Goal: Task Accomplishment & Management: Complete application form

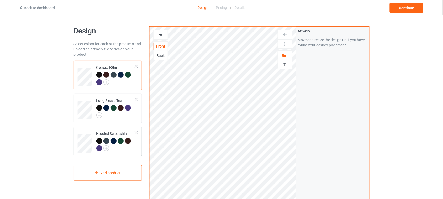
click at [136, 132] on div at bounding box center [136, 133] width 4 height 4
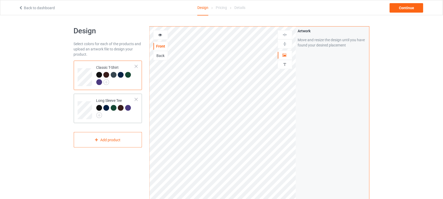
click at [137, 97] on td "Long Sleeve Tee" at bounding box center [115, 108] width 45 height 25
click at [137, 100] on div at bounding box center [136, 100] width 4 height 4
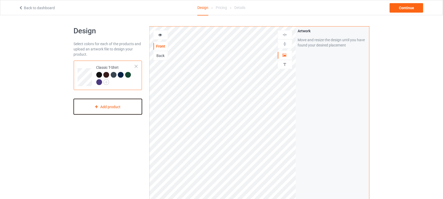
click at [117, 106] on div "Add product" at bounding box center [108, 106] width 68 height 15
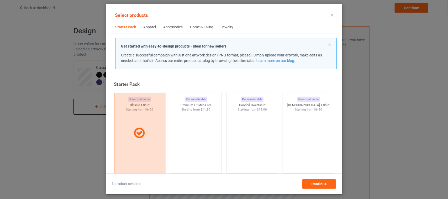
scroll to position [7, 0]
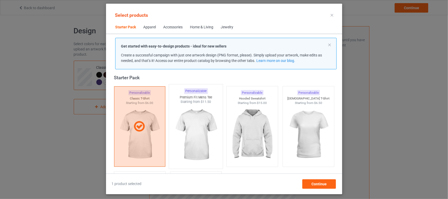
click at [196, 131] on img at bounding box center [195, 135] width 49 height 62
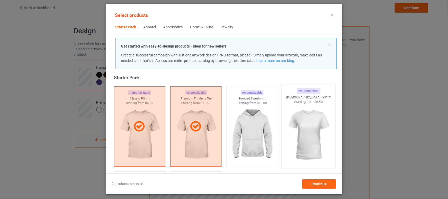
click at [311, 129] on img at bounding box center [308, 135] width 49 height 62
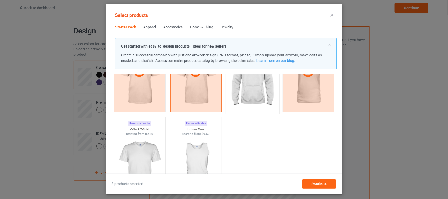
scroll to position [72, 0]
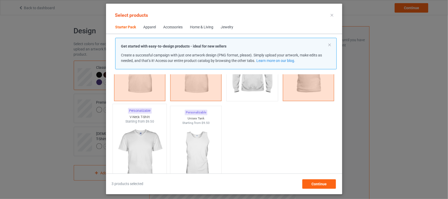
click at [146, 139] on img at bounding box center [139, 155] width 49 height 62
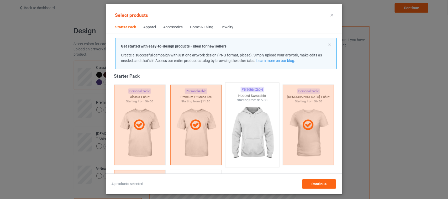
scroll to position [7, 0]
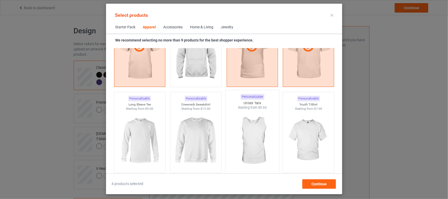
scroll to position [334, 0]
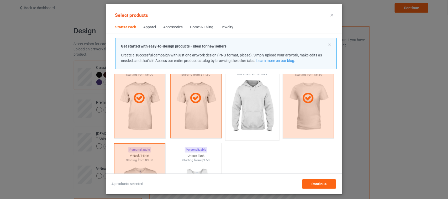
scroll to position [72, 0]
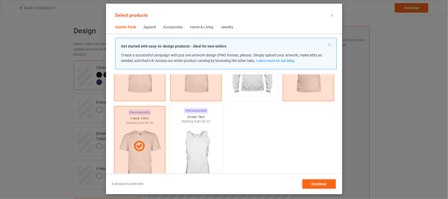
click at [205, 144] on img at bounding box center [195, 155] width 49 height 62
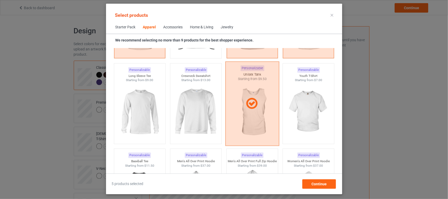
scroll to position [367, 0]
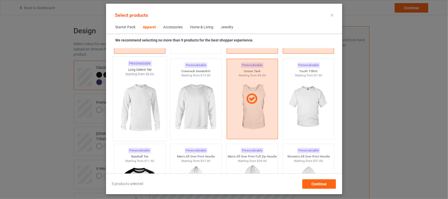
click at [151, 106] on img at bounding box center [139, 108] width 49 height 62
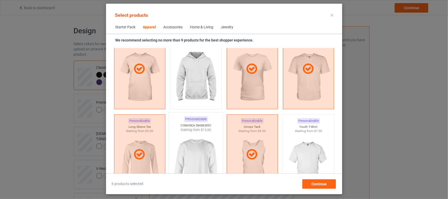
scroll to position [334, 0]
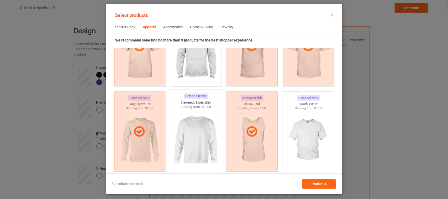
click at [200, 136] on img at bounding box center [195, 140] width 49 height 62
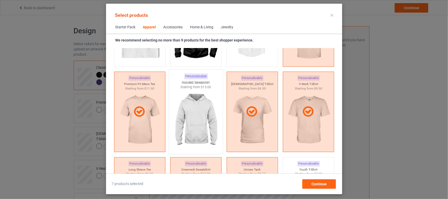
click at [195, 122] on img at bounding box center [195, 120] width 49 height 62
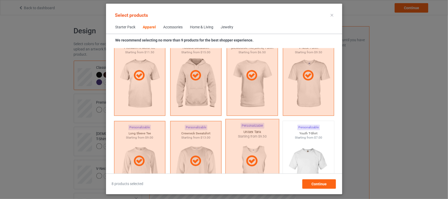
scroll to position [367, 0]
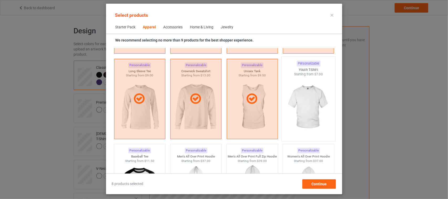
click at [322, 106] on img at bounding box center [308, 108] width 49 height 62
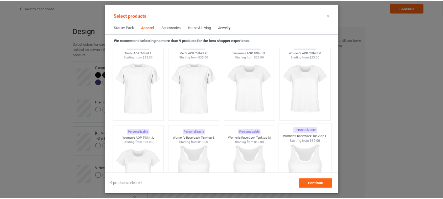
scroll to position [885, 0]
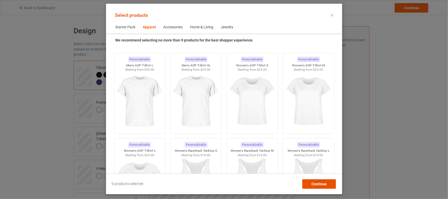
click at [318, 185] on span "Continue" at bounding box center [318, 184] width 15 height 4
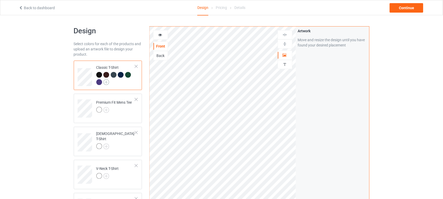
click at [107, 81] on img at bounding box center [106, 82] width 6 height 6
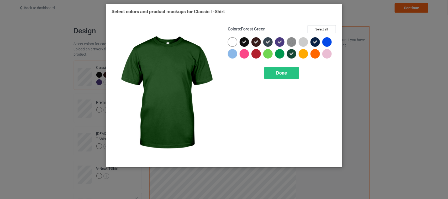
click at [291, 53] on icon at bounding box center [291, 53] width 5 height 5
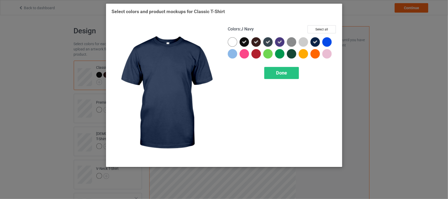
click at [313, 42] on icon at bounding box center [315, 42] width 5 height 5
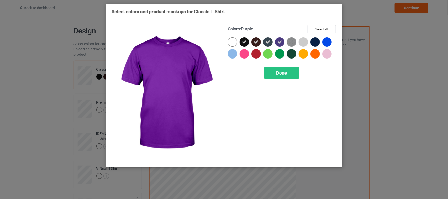
click at [280, 42] on icon at bounding box center [279, 42] width 5 height 5
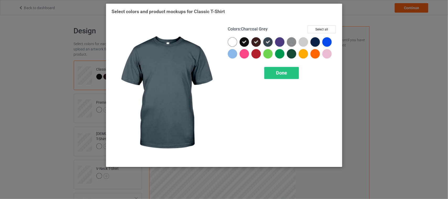
click at [268, 42] on icon at bounding box center [267, 42] width 5 height 5
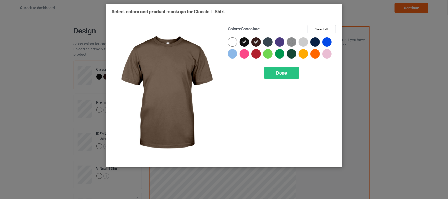
click at [255, 42] on icon at bounding box center [256, 42] width 5 height 5
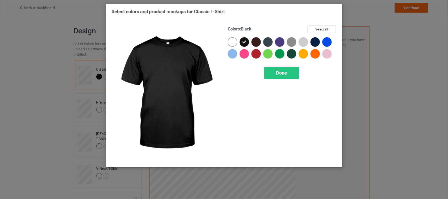
click at [245, 42] on icon at bounding box center [244, 42] width 5 height 5
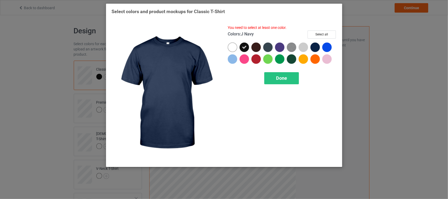
click at [317, 49] on div at bounding box center [314, 46] width 9 height 9
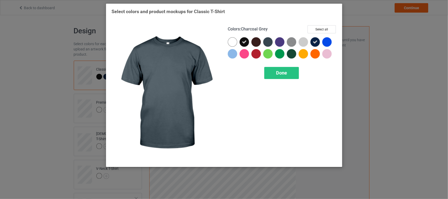
click at [270, 41] on div at bounding box center [267, 41] width 9 height 9
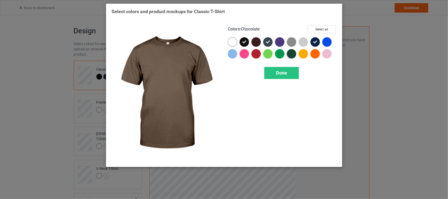
click at [255, 42] on div at bounding box center [255, 41] width 9 height 9
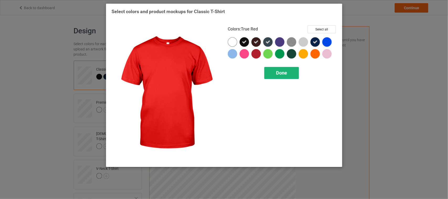
click at [281, 68] on div "Done" at bounding box center [281, 73] width 35 height 12
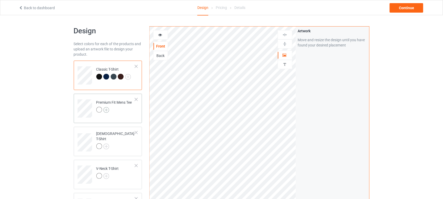
click at [106, 109] on img at bounding box center [106, 110] width 6 height 6
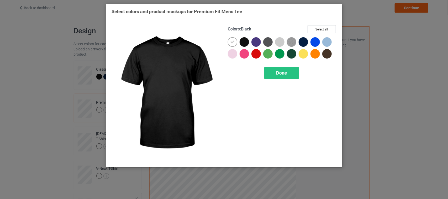
click at [244, 42] on div at bounding box center [243, 41] width 9 height 9
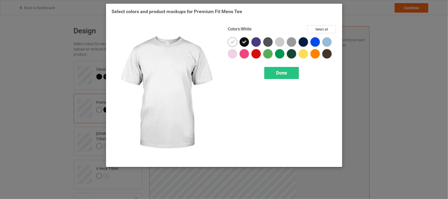
click at [231, 40] on icon at bounding box center [232, 42] width 5 height 5
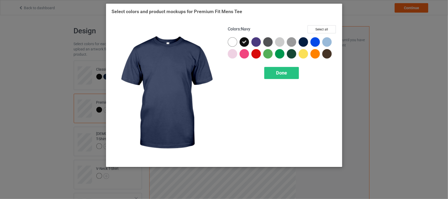
click at [303, 44] on div at bounding box center [303, 41] width 9 height 9
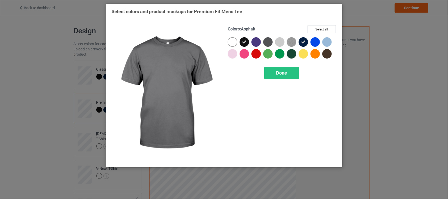
click at [267, 41] on div at bounding box center [267, 41] width 9 height 9
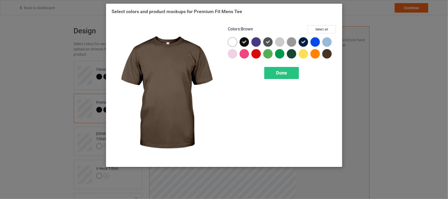
click at [327, 53] on div at bounding box center [326, 53] width 9 height 9
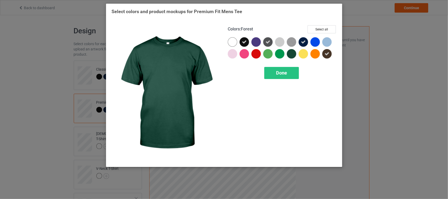
click at [292, 54] on div at bounding box center [291, 53] width 9 height 9
click at [283, 74] on span "Done" at bounding box center [281, 73] width 11 height 6
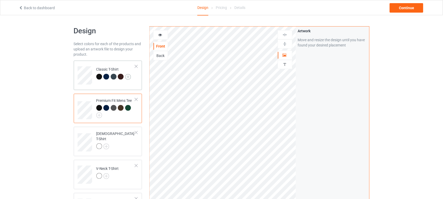
click at [129, 77] on img at bounding box center [128, 77] width 6 height 6
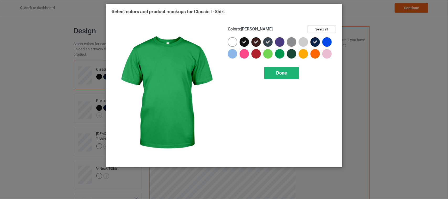
click at [276, 76] on div "Done" at bounding box center [281, 73] width 35 height 12
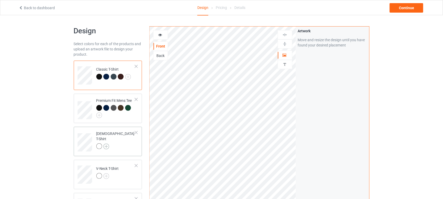
click at [106, 143] on img at bounding box center [106, 146] width 6 height 6
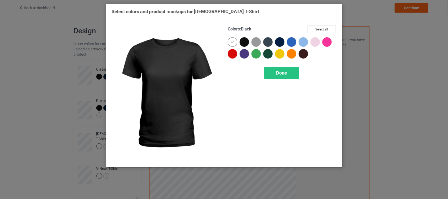
click at [244, 40] on div at bounding box center [243, 41] width 9 height 9
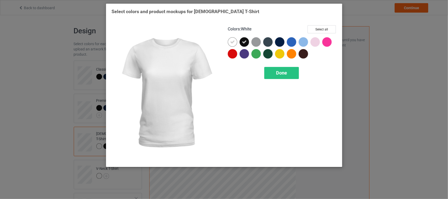
click at [233, 41] on icon at bounding box center [232, 42] width 5 height 5
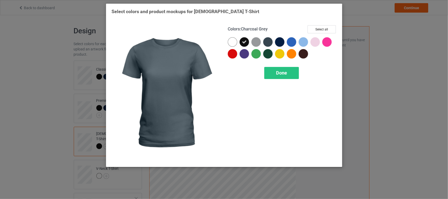
click at [270, 41] on div at bounding box center [267, 41] width 9 height 9
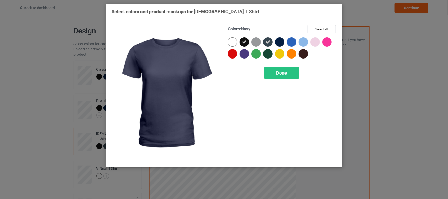
click at [279, 41] on div at bounding box center [279, 41] width 9 height 9
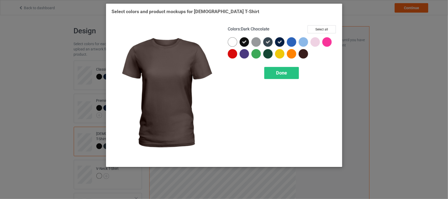
click at [304, 52] on div at bounding box center [303, 53] width 9 height 9
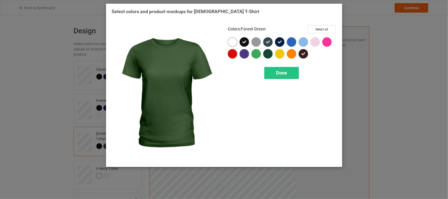
click at [266, 54] on div at bounding box center [267, 53] width 9 height 9
click at [276, 73] on span "Done" at bounding box center [281, 73] width 11 height 6
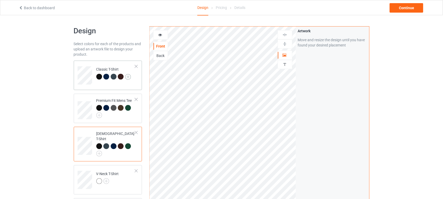
click at [128, 77] on img at bounding box center [128, 77] width 6 height 6
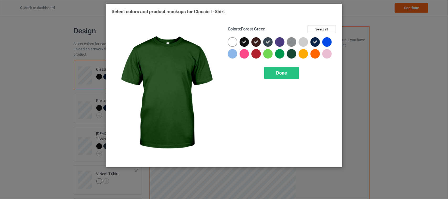
click at [291, 54] on div at bounding box center [291, 53] width 9 height 9
click at [279, 73] on span "Done" at bounding box center [281, 73] width 11 height 6
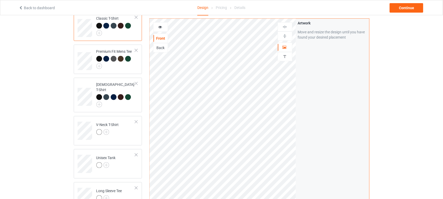
scroll to position [66, 0]
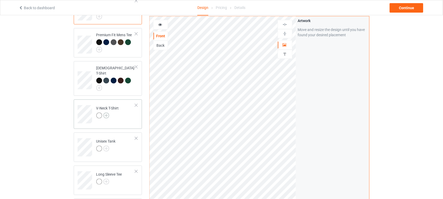
click at [106, 113] on img at bounding box center [106, 116] width 6 height 6
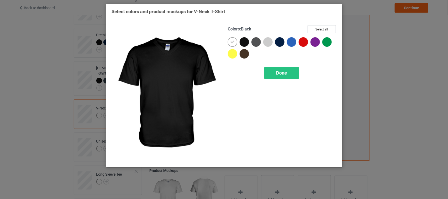
click at [244, 41] on div at bounding box center [243, 41] width 9 height 9
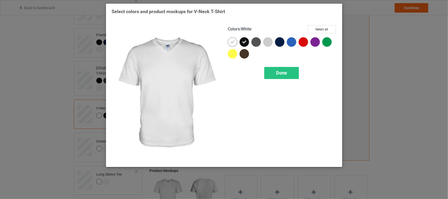
click at [233, 41] on icon at bounding box center [232, 42] width 5 height 5
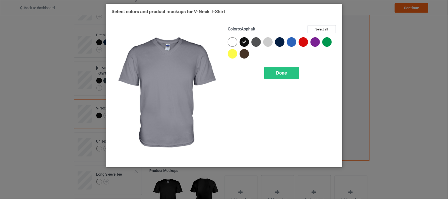
click at [256, 42] on div at bounding box center [255, 41] width 9 height 9
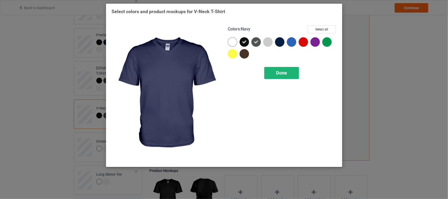
click at [280, 73] on span "Done" at bounding box center [281, 73] width 11 height 6
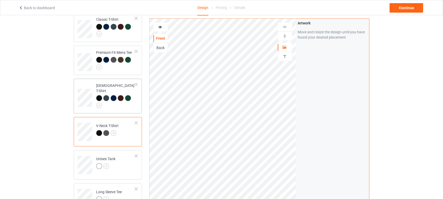
scroll to position [33, 0]
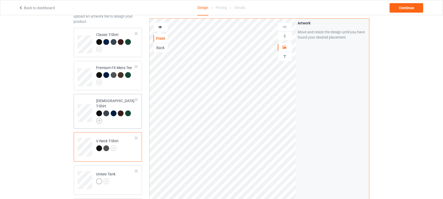
click at [100, 118] on img at bounding box center [99, 121] width 6 height 6
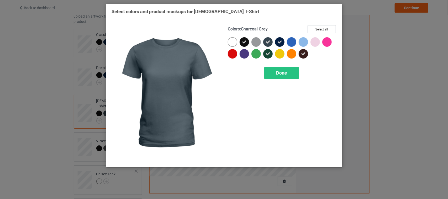
click at [268, 42] on icon at bounding box center [267, 42] width 5 height 5
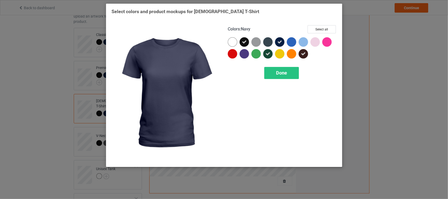
click at [280, 41] on icon at bounding box center [279, 42] width 5 height 5
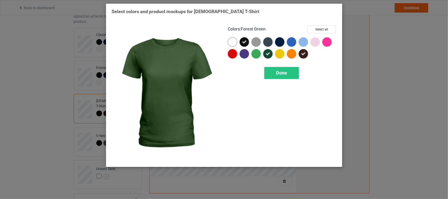
click at [268, 55] on icon at bounding box center [267, 53] width 5 height 5
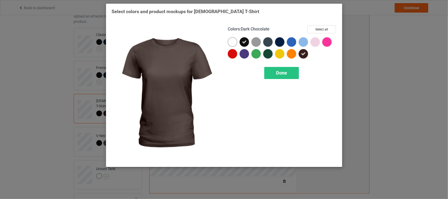
click at [306, 55] on div at bounding box center [303, 53] width 9 height 9
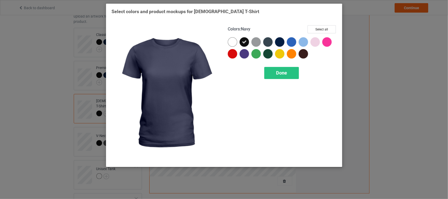
click at [279, 42] on div at bounding box center [279, 41] width 9 height 9
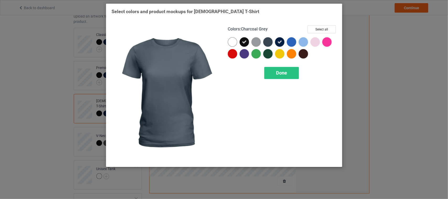
click at [269, 41] on div at bounding box center [267, 41] width 9 height 9
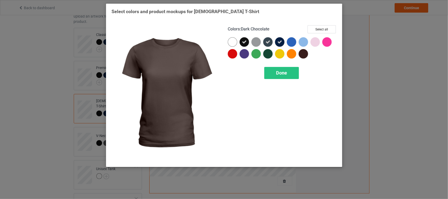
click at [303, 54] on div at bounding box center [303, 53] width 9 height 9
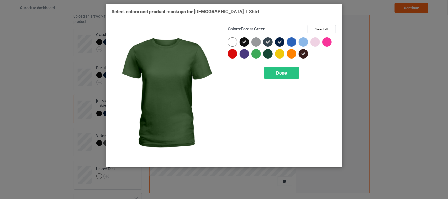
click at [268, 55] on div at bounding box center [267, 53] width 9 height 9
click at [284, 75] on span "Done" at bounding box center [281, 73] width 11 height 6
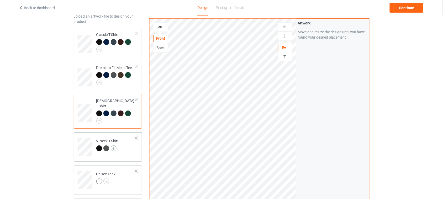
click at [113, 145] on img at bounding box center [114, 148] width 6 height 6
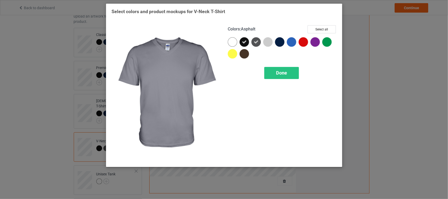
click at [256, 41] on icon at bounding box center [256, 42] width 5 height 5
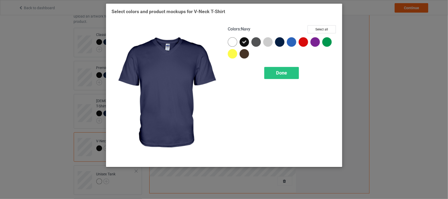
click at [280, 43] on div at bounding box center [279, 41] width 9 height 9
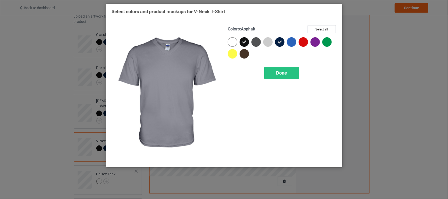
click at [257, 43] on div at bounding box center [255, 41] width 9 height 9
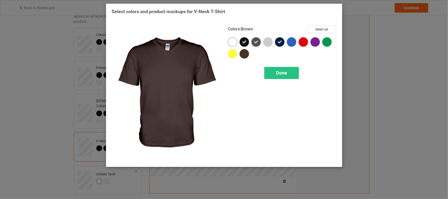
click at [244, 55] on div at bounding box center [243, 53] width 9 height 9
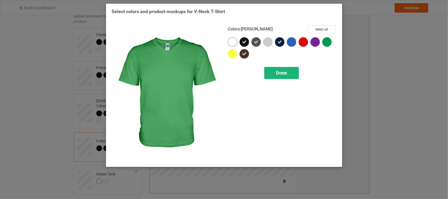
click at [291, 74] on div "Done" at bounding box center [281, 73] width 35 height 12
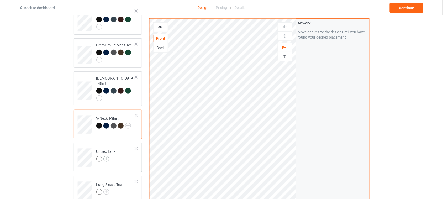
scroll to position [66, 0]
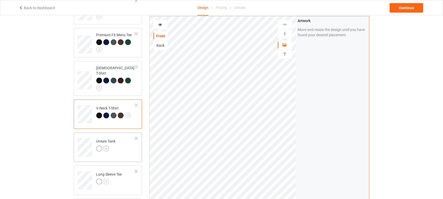
click at [108, 146] on img at bounding box center [106, 149] width 6 height 6
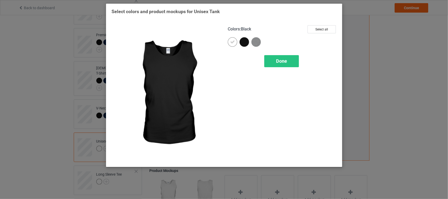
click at [243, 41] on div at bounding box center [243, 41] width 9 height 9
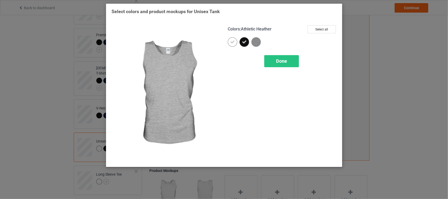
click at [257, 41] on img at bounding box center [255, 41] width 9 height 9
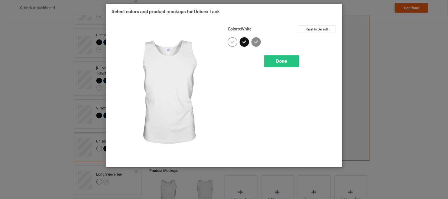
click at [235, 41] on div at bounding box center [232, 41] width 9 height 9
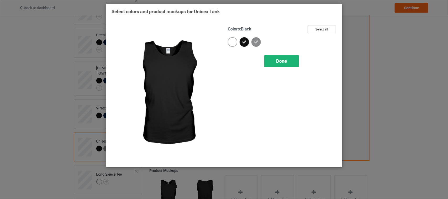
click at [282, 61] on span "Done" at bounding box center [281, 61] width 11 height 6
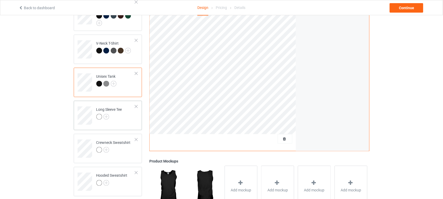
scroll to position [131, 0]
click at [107, 113] on img at bounding box center [106, 116] width 6 height 6
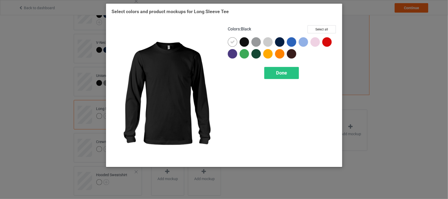
click at [246, 40] on div at bounding box center [243, 41] width 9 height 9
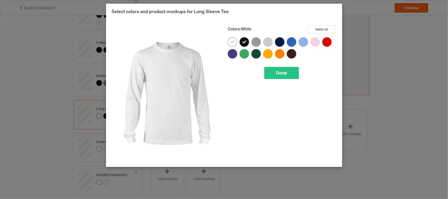
click at [235, 41] on div at bounding box center [232, 41] width 9 height 9
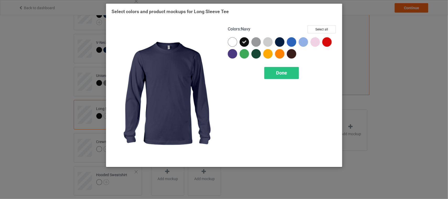
click at [280, 41] on div at bounding box center [279, 41] width 9 height 9
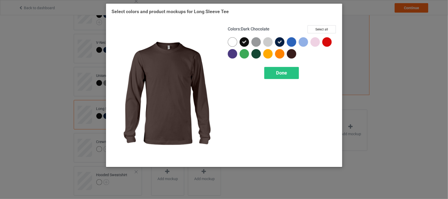
click at [289, 55] on div at bounding box center [291, 53] width 9 height 9
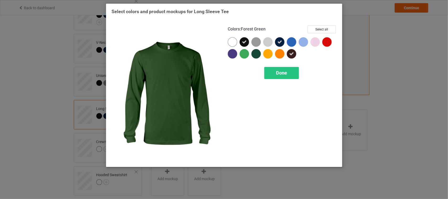
click at [254, 54] on div at bounding box center [255, 53] width 9 height 9
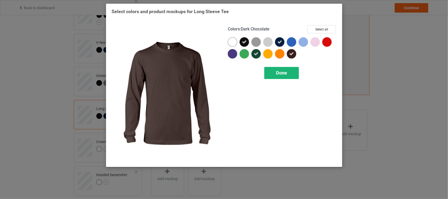
click at [289, 74] on div "Done" at bounding box center [281, 73] width 35 height 12
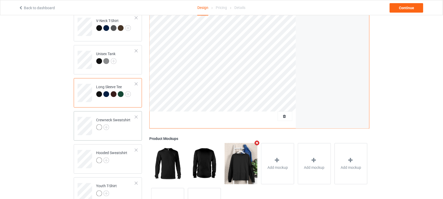
scroll to position [164, 0]
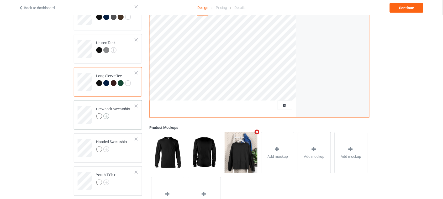
click at [107, 113] on img at bounding box center [106, 116] width 6 height 6
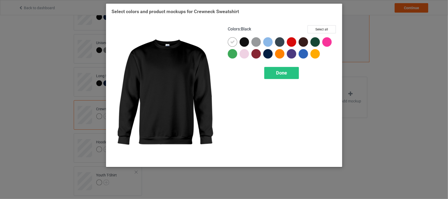
click at [246, 43] on div at bounding box center [243, 41] width 9 height 9
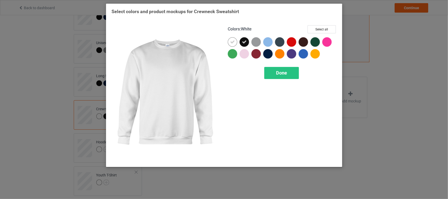
click at [232, 41] on icon at bounding box center [232, 42] width 5 height 5
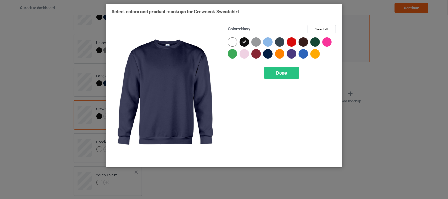
click at [268, 52] on div at bounding box center [267, 53] width 9 height 9
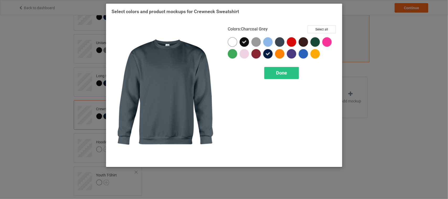
click at [283, 41] on div at bounding box center [279, 41] width 9 height 9
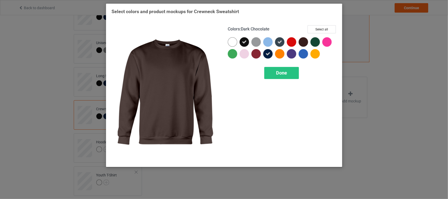
click at [304, 41] on div at bounding box center [303, 41] width 9 height 9
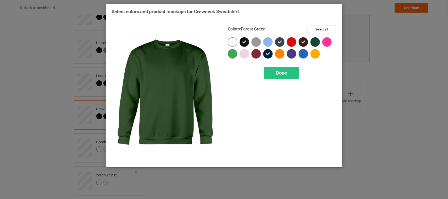
click at [315, 41] on div at bounding box center [314, 41] width 9 height 9
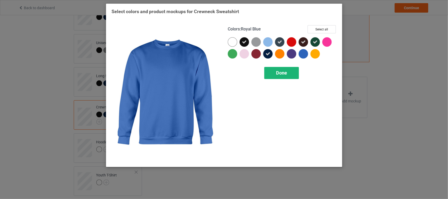
click at [283, 71] on span "Done" at bounding box center [281, 73] width 11 height 6
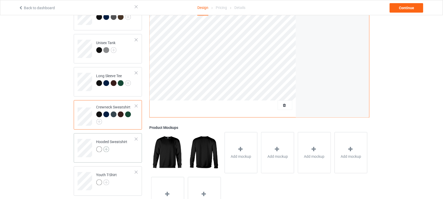
click at [108, 146] on img at bounding box center [106, 149] width 6 height 6
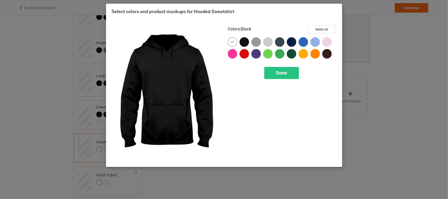
click at [243, 43] on div at bounding box center [243, 41] width 9 height 9
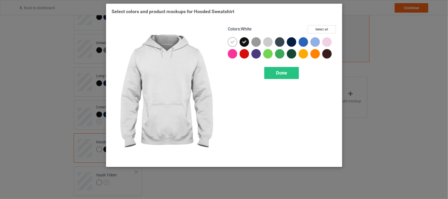
click at [235, 44] on div at bounding box center [232, 41] width 9 height 9
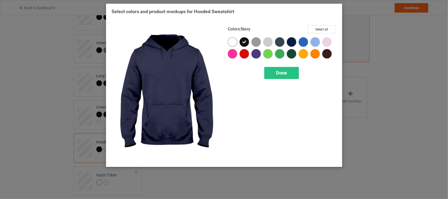
click at [291, 41] on div at bounding box center [291, 41] width 9 height 9
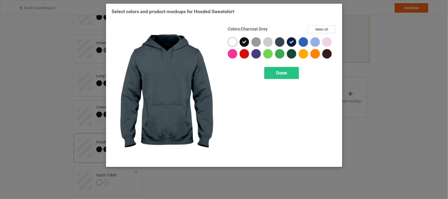
click at [278, 41] on div at bounding box center [279, 41] width 9 height 9
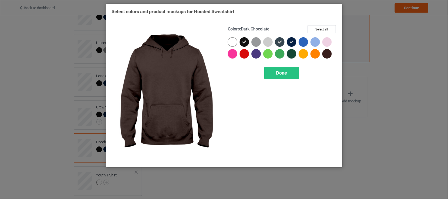
click at [325, 53] on div at bounding box center [326, 53] width 9 height 9
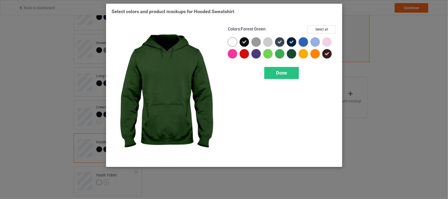
click at [291, 54] on div at bounding box center [291, 53] width 9 height 9
click at [276, 74] on span "Done" at bounding box center [281, 73] width 11 height 6
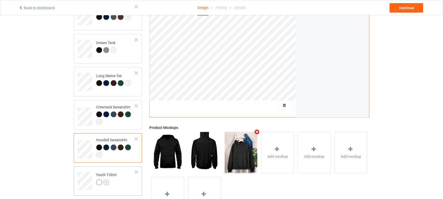
click at [107, 179] on img at bounding box center [106, 182] width 6 height 6
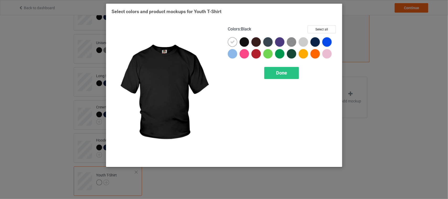
click at [243, 40] on div at bounding box center [243, 41] width 9 height 9
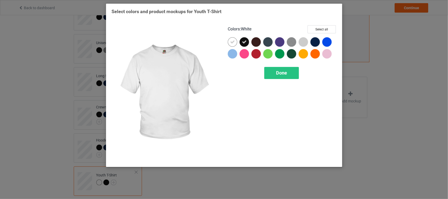
click at [231, 42] on icon at bounding box center [232, 42] width 5 height 5
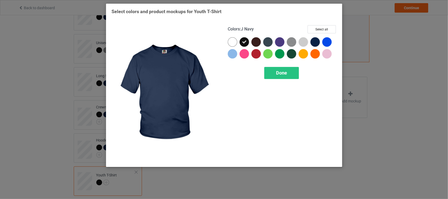
click at [316, 40] on div at bounding box center [314, 41] width 9 height 9
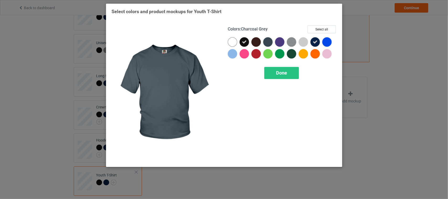
click at [269, 41] on div at bounding box center [267, 41] width 9 height 9
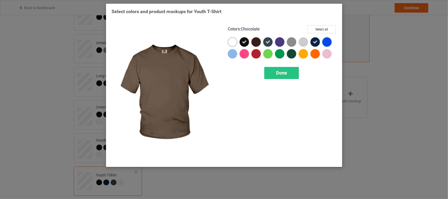
click at [258, 41] on div at bounding box center [255, 41] width 9 height 9
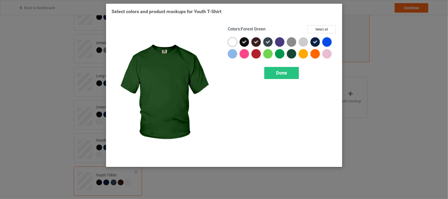
click at [290, 53] on div at bounding box center [291, 53] width 9 height 9
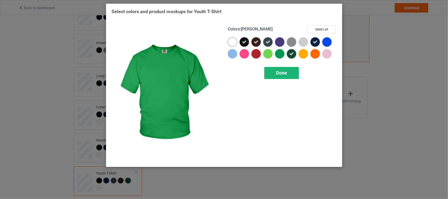
click at [280, 73] on span "Done" at bounding box center [281, 73] width 11 height 6
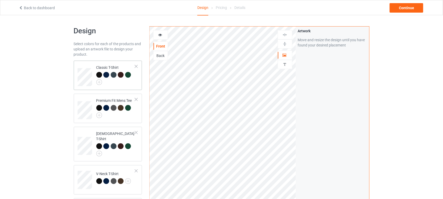
click at [128, 83] on div at bounding box center [115, 78] width 39 height 13
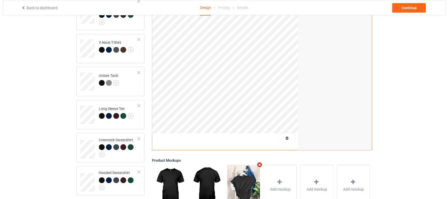
scroll to position [164, 0]
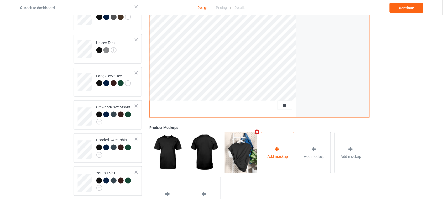
click at [276, 146] on icon at bounding box center [277, 149] width 7 height 6
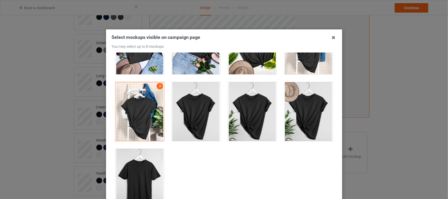
scroll to position [33, 0]
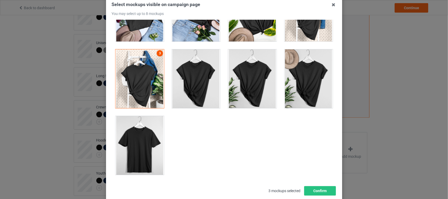
click at [157, 55] on link "3" at bounding box center [160, 53] width 6 height 6
click at [146, 140] on div at bounding box center [139, 145] width 49 height 59
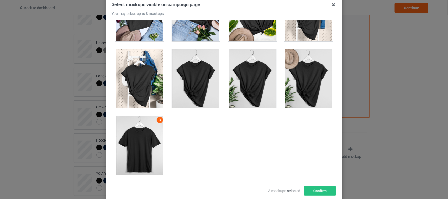
click at [154, 123] on div at bounding box center [139, 145] width 49 height 59
click at [146, 136] on div at bounding box center [139, 145] width 49 height 59
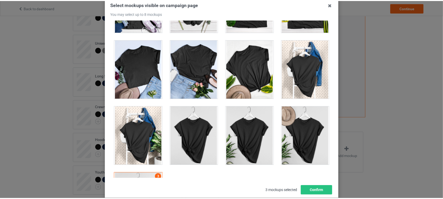
scroll to position [7516, 0]
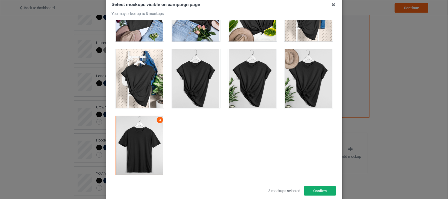
click at [322, 192] on button "Confirm" at bounding box center [320, 190] width 32 height 9
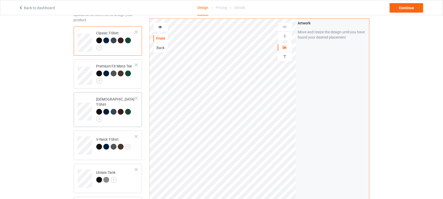
scroll to position [33, 0]
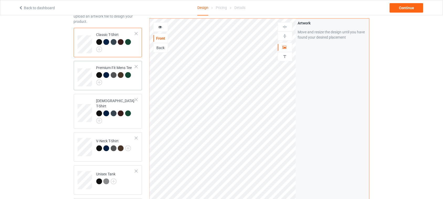
click at [134, 86] on td "Premium Fit Mens Tee" at bounding box center [115, 75] width 45 height 25
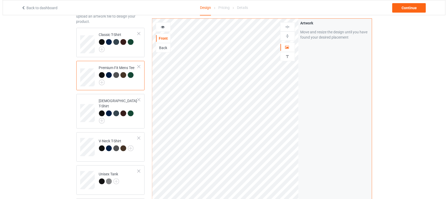
scroll to position [191, 0]
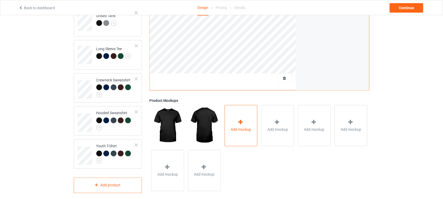
click at [244, 127] on span "Add mockup" at bounding box center [241, 129] width 20 height 5
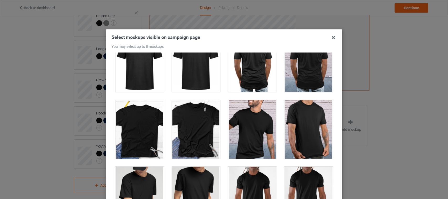
scroll to position [754, 0]
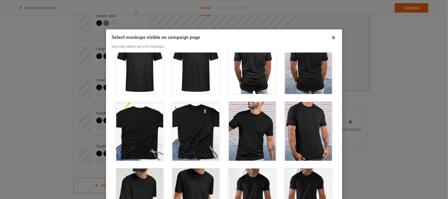
click at [198, 126] on div at bounding box center [196, 131] width 49 height 59
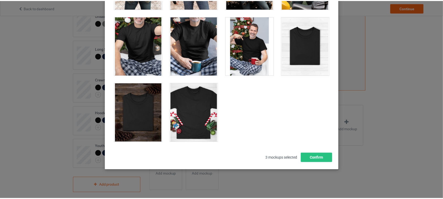
scroll to position [66, 0]
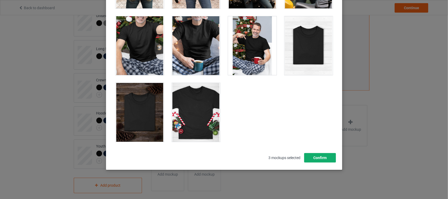
click at [320, 159] on button "Confirm" at bounding box center [320, 157] width 32 height 9
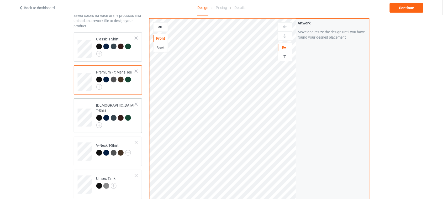
scroll to position [27, 0]
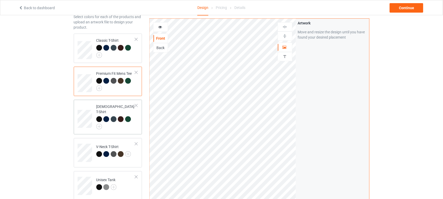
click at [137, 121] on td "[DEMOGRAPHIC_DATA] T-Shirt" at bounding box center [115, 117] width 45 height 30
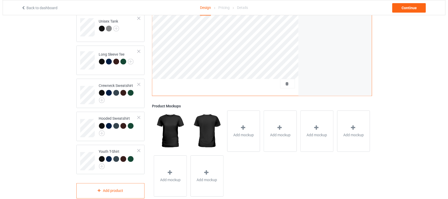
scroll to position [191, 0]
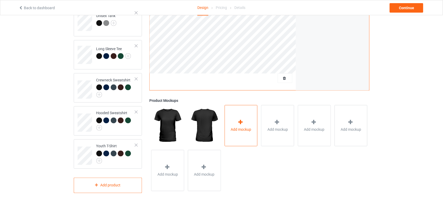
click at [244, 119] on div at bounding box center [240, 123] width 7 height 8
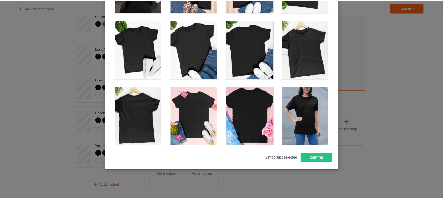
scroll to position [760, 0]
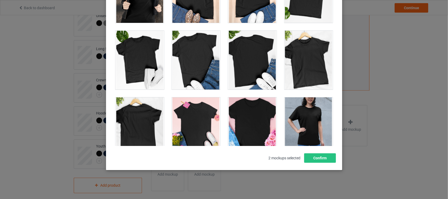
click at [303, 76] on div at bounding box center [308, 60] width 49 height 59
click at [322, 157] on button "Confirm" at bounding box center [320, 157] width 32 height 9
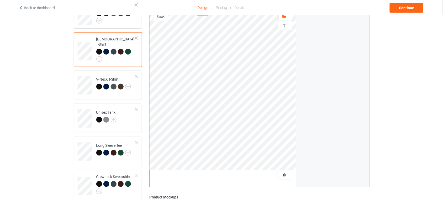
scroll to position [93, 0]
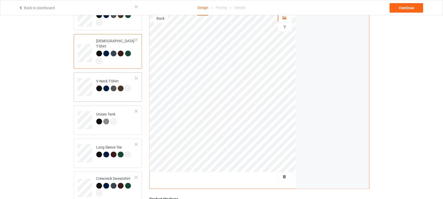
click at [129, 92] on div "V-Neck T-Shirt" at bounding box center [108, 86] width 68 height 29
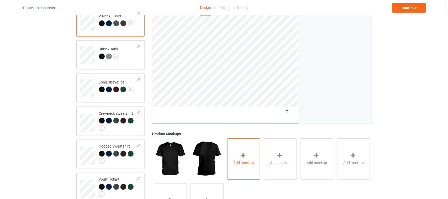
scroll to position [191, 0]
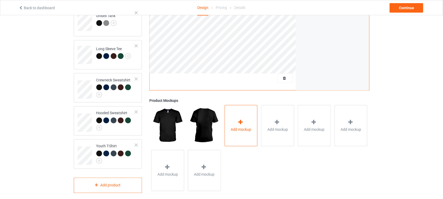
click at [244, 127] on span "Add mockup" at bounding box center [241, 129] width 20 height 5
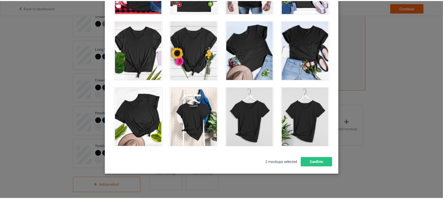
scroll to position [66, 0]
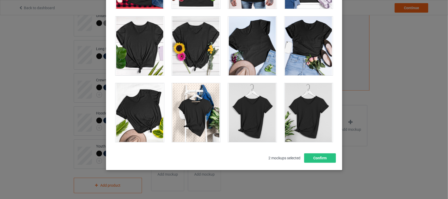
click at [260, 123] on div at bounding box center [252, 112] width 49 height 59
click at [316, 159] on button "Confirm" at bounding box center [320, 157] width 32 height 9
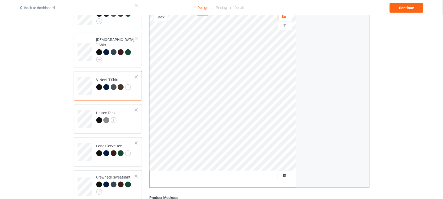
scroll to position [93, 0]
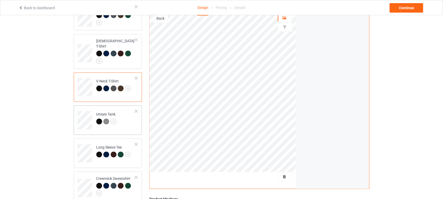
click at [122, 119] on td "Unisex Tank" at bounding box center [115, 119] width 45 height 22
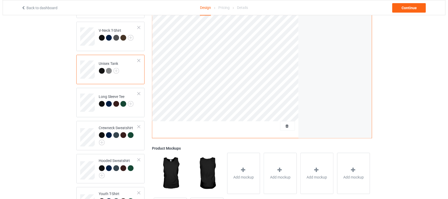
scroll to position [158, 0]
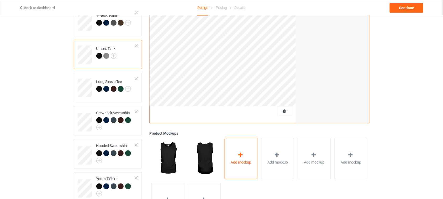
click at [239, 159] on span "Add mockup" at bounding box center [241, 161] width 20 height 5
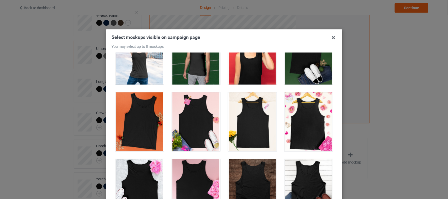
scroll to position [197, 0]
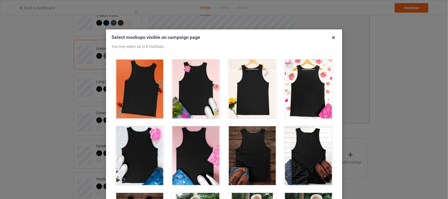
click at [310, 157] on div at bounding box center [308, 155] width 49 height 59
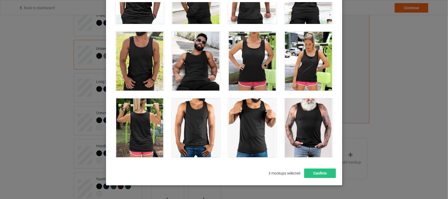
scroll to position [66, 0]
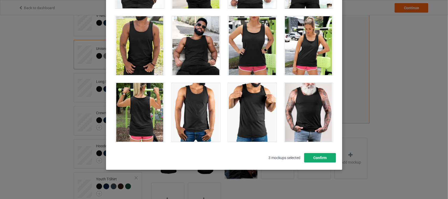
click at [320, 158] on button "Confirm" at bounding box center [320, 157] width 32 height 9
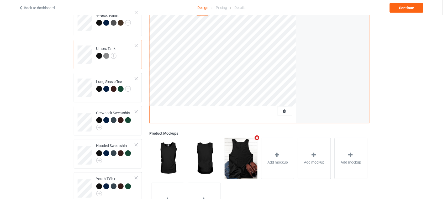
click at [129, 91] on td "Long Sleeve Tee" at bounding box center [115, 86] width 45 height 22
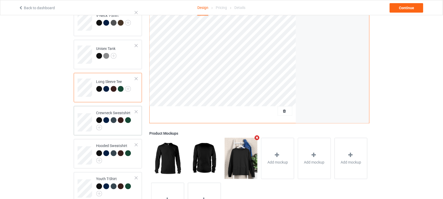
click at [132, 126] on td "Crewneck Sweatshirt" at bounding box center [115, 120] width 45 height 25
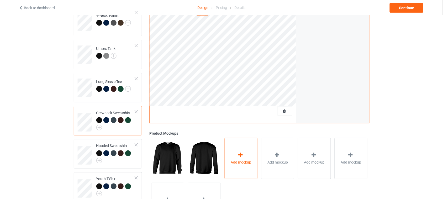
click at [242, 152] on icon at bounding box center [240, 155] width 7 height 6
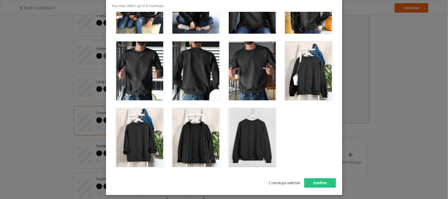
scroll to position [66, 0]
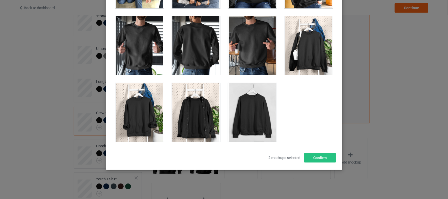
click at [254, 116] on div at bounding box center [252, 112] width 49 height 59
click at [315, 161] on button "Confirm" at bounding box center [320, 157] width 32 height 9
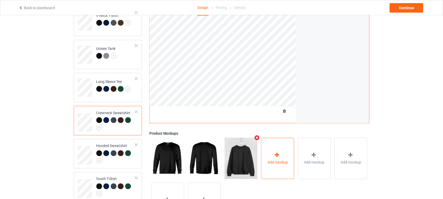
click at [282, 153] on div "Add mockup" at bounding box center [277, 158] width 33 height 41
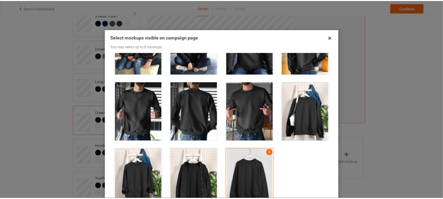
scroll to position [66, 0]
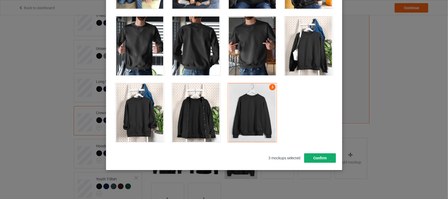
click at [324, 162] on button "Confirm" at bounding box center [320, 157] width 32 height 9
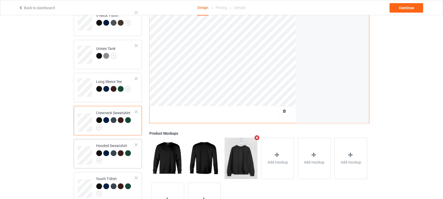
click at [134, 153] on div at bounding box center [115, 156] width 39 height 13
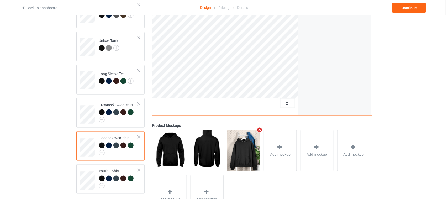
scroll to position [191, 0]
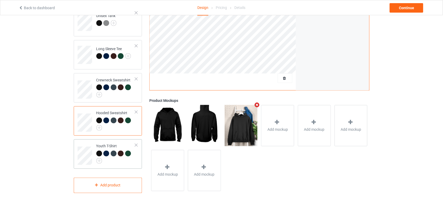
click at [136, 159] on td "Youth T-Shirt" at bounding box center [115, 153] width 45 height 25
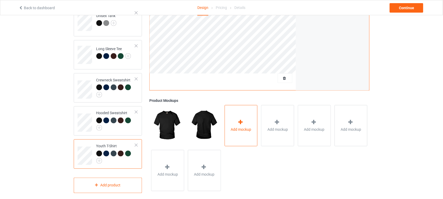
click at [249, 116] on div "Add mockup" at bounding box center [241, 125] width 33 height 41
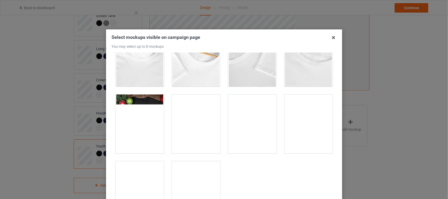
scroll to position [308, 0]
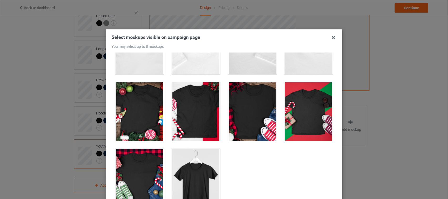
click at [200, 168] on div at bounding box center [196, 178] width 49 height 59
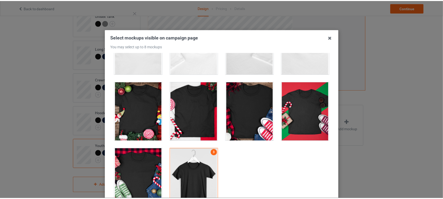
scroll to position [33, 0]
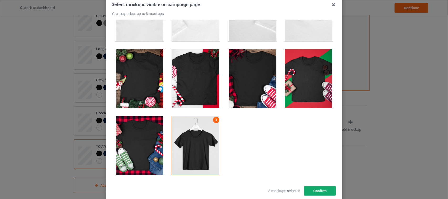
click at [318, 188] on button "Confirm" at bounding box center [320, 190] width 32 height 9
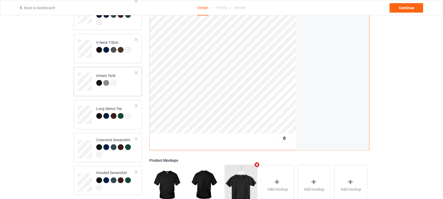
scroll to position [0, 0]
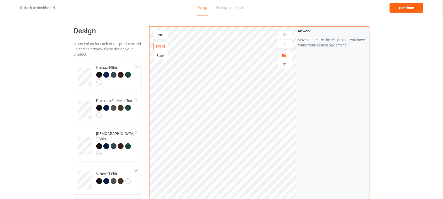
click at [131, 83] on div at bounding box center [115, 78] width 39 height 13
click at [403, 9] on div "Continue" at bounding box center [407, 7] width 34 height 9
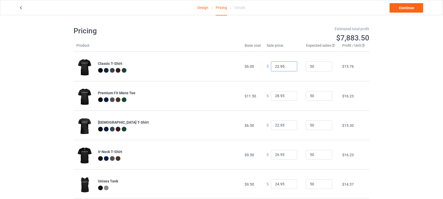
click at [275, 65] on input "22.95" at bounding box center [284, 66] width 26 height 10
type input "29.95"
click at [398, 63] on div "Design Pricing Details Continue Pricing Estimated total profit $8,209.00 Produc…" at bounding box center [221, 171] width 443 height 312
drag, startPoint x: 276, startPoint y: 95, endPoint x: 260, endPoint y: 95, distance: 16.3
click at [260, 95] on tr "Premium Fit Mens Tee $11.50 $ 28.95 50 $16.23" at bounding box center [222, 95] width 296 height 29
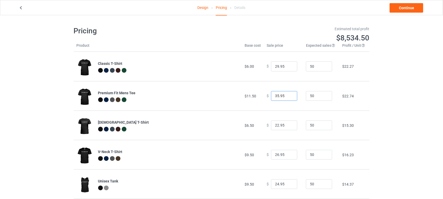
type input "35.95"
click at [275, 67] on input "29.95" at bounding box center [284, 66] width 26 height 10
type input "26.95"
drag, startPoint x: 277, startPoint y: 96, endPoint x: 266, endPoint y: 96, distance: 10.5
click at [267, 96] on div "$ 35.95" at bounding box center [284, 96] width 34 height 10
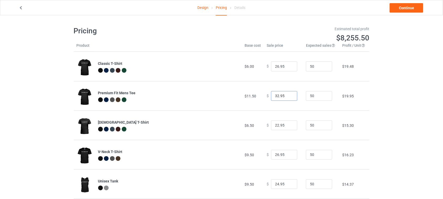
type input "32.95"
click at [275, 126] on input "22.95" at bounding box center [284, 125] width 26 height 10
type input "27.95"
click at [276, 154] on input "26.95" at bounding box center [284, 155] width 26 height 10
click at [276, 155] on input "26.95" at bounding box center [284, 155] width 26 height 10
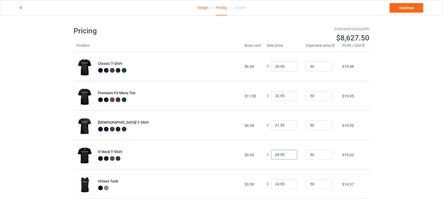
scroll to position [33, 0]
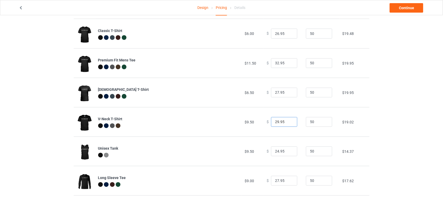
type input "29.95"
click at [275, 152] on input "24.95" at bounding box center [284, 151] width 26 height 10
drag, startPoint x: 277, startPoint y: 150, endPoint x: 266, endPoint y: 150, distance: 11.0
click at [267, 150] on div "$ 24.95" at bounding box center [284, 151] width 34 height 10
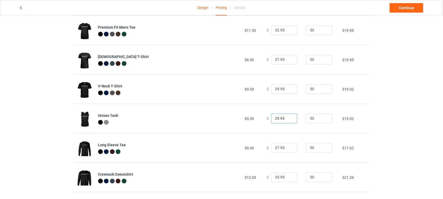
type input "29.95"
drag, startPoint x: 276, startPoint y: 148, endPoint x: 266, endPoint y: 148, distance: 10.2
click at [267, 148] on div "$ 27.95" at bounding box center [284, 148] width 34 height 10
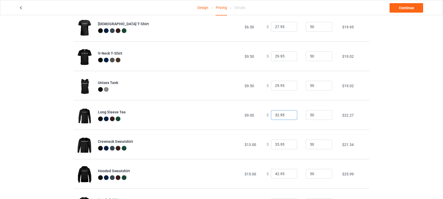
type input "32.95"
click at [276, 144] on input "35.95" at bounding box center [284, 145] width 26 height 10
click at [276, 85] on input "29.95" at bounding box center [284, 86] width 26 height 10
click at [276, 86] on input "29.95" at bounding box center [284, 86] width 26 height 10
drag, startPoint x: 276, startPoint y: 86, endPoint x: 263, endPoint y: 86, distance: 13.6
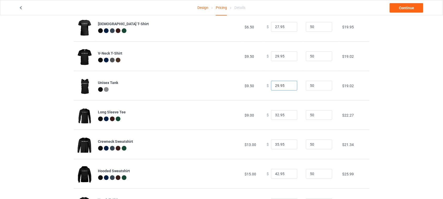
click at [264, 86] on td "$ 29.95" at bounding box center [283, 85] width 39 height 29
type input "30.95"
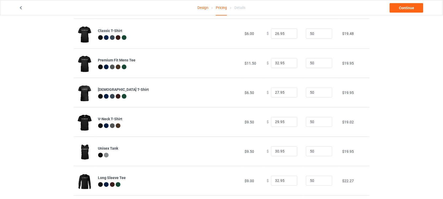
scroll to position [0, 0]
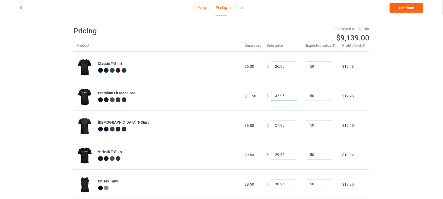
click at [275, 95] on input "32.95" at bounding box center [284, 96] width 26 height 10
drag, startPoint x: 276, startPoint y: 154, endPoint x: 248, endPoint y: 154, distance: 27.8
click at [249, 154] on tr "V-Neck T-Shirt $9.50 $ 29.95 50 $19.02" at bounding box center [222, 154] width 296 height 29
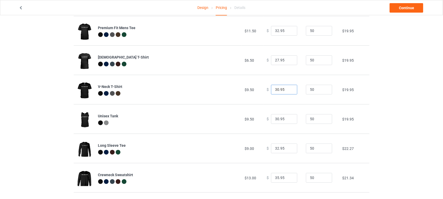
scroll to position [66, 0]
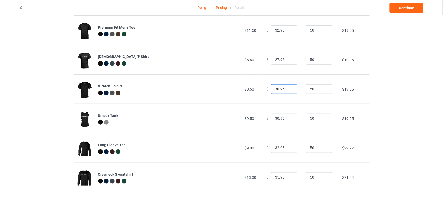
type input "30.95"
click at [275, 148] on input "32.95" at bounding box center [284, 148] width 26 height 10
type input "34.95"
click at [393, 139] on div "Design Pricing Details Continue Pricing Estimated total profit $9,278.50 Produc…" at bounding box center [221, 106] width 443 height 312
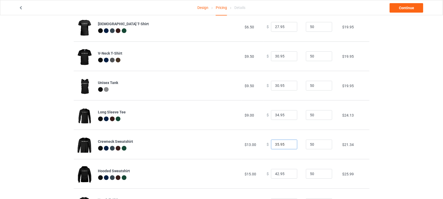
click at [276, 145] on input "35.95" at bounding box center [284, 145] width 26 height 10
type input "39.95"
click at [415, 131] on div "Design Pricing Details Continue Pricing Estimated total profit $9,464.50 Produc…" at bounding box center [221, 73] width 443 height 312
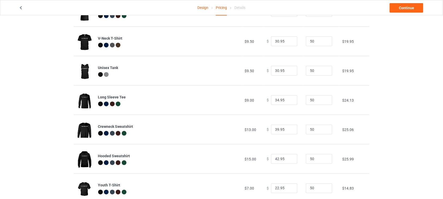
scroll to position [128, 0]
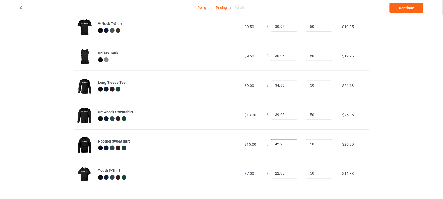
click at [276, 144] on input "42.95" at bounding box center [284, 144] width 26 height 10
type input "44.95"
click at [412, 129] on div "Design Pricing Details Continue Pricing Estimated total profit $9,557.50 Produc…" at bounding box center [221, 43] width 443 height 312
click at [276, 174] on input "22.95" at bounding box center [284, 174] width 26 height 10
type input "25.95"
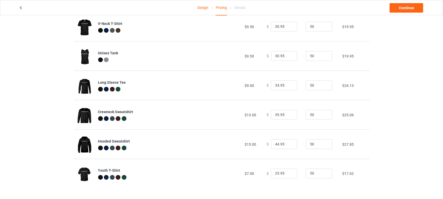
click at [394, 140] on div "Design Pricing Details Continue Pricing Estimated total profit $9,697.00 Produc…" at bounding box center [221, 43] width 443 height 312
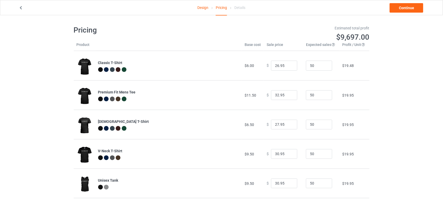
scroll to position [0, 0]
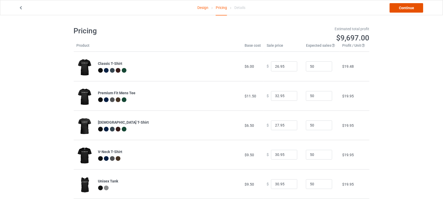
click at [411, 7] on link "Continue" at bounding box center [407, 7] width 34 height 9
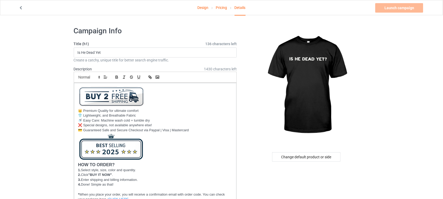
click at [204, 8] on link "Design" at bounding box center [202, 7] width 11 height 15
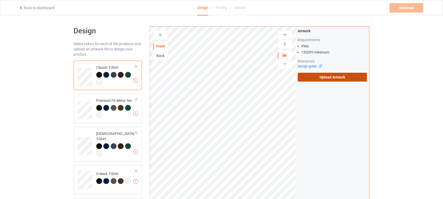
click at [323, 77] on label "Upload Artwork" at bounding box center [333, 77] width 70 height 9
click at [0, 0] on input "Upload Artwork" at bounding box center [0, 0] width 0 height 0
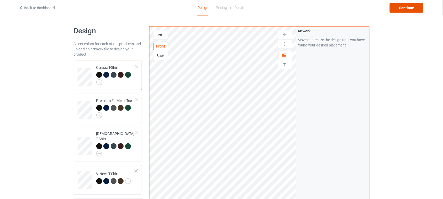
click at [408, 6] on div "Continue" at bounding box center [407, 7] width 34 height 9
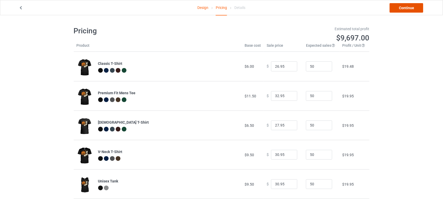
click at [405, 7] on link "Continue" at bounding box center [407, 7] width 34 height 9
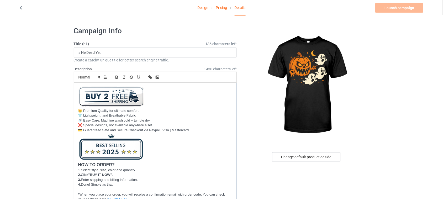
click at [151, 149] on p at bounding box center [155, 147] width 154 height 30
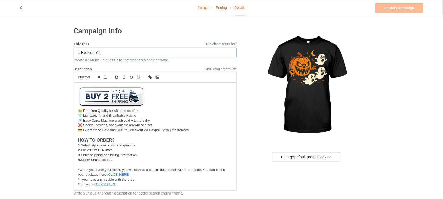
drag, startPoint x: 118, startPoint y: 52, endPoint x: 20, endPoint y: 52, distance: 97.8
paste input "[DATE] Pumpkin Chasing Ghos"
drag, startPoint x: 112, startPoint y: 51, endPoint x: 137, endPoint y: 53, distance: 25.5
click at [137, 53] on input "[DATE] Pumpkin Chasing Ghos" at bounding box center [155, 52] width 163 height 10
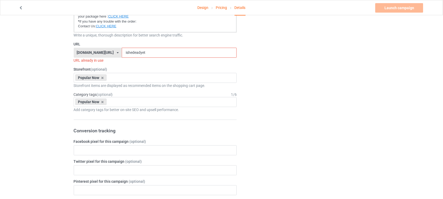
scroll to position [164, 0]
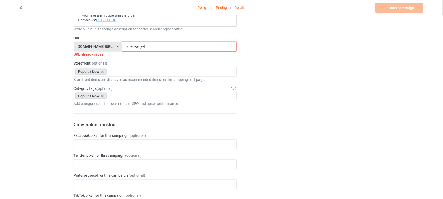
type input "[DATE] Pumpkin Chasing Ghos"
drag, startPoint x: 144, startPoint y: 45, endPoint x: 90, endPoint y: 43, distance: 54.6
click at [90, 43] on div "[DOMAIN_NAME][URL] [DOMAIN_NAME][URL] [DOMAIN_NAME][URL] 6273c5abfddeea00434baf…" at bounding box center [155, 47] width 163 height 10
paste input "Chasing Ghos"
click at [132, 46] on input "Chasing Ghos" at bounding box center [179, 47] width 115 height 10
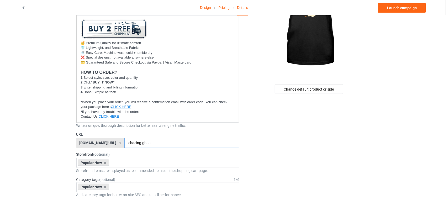
scroll to position [0, 0]
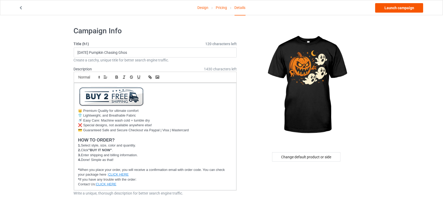
type input "chasing-ghos"
click at [397, 7] on link "Launch campaign" at bounding box center [399, 7] width 48 height 9
